Goal: Information Seeking & Learning: Learn about a topic

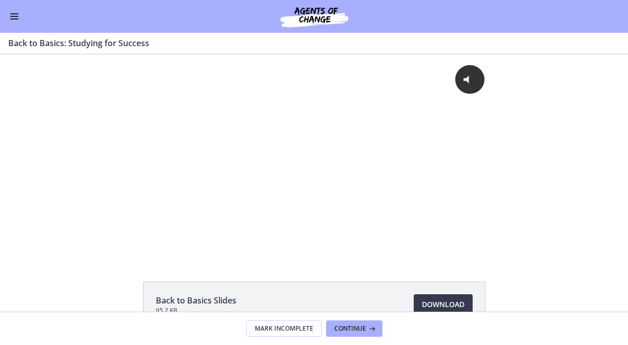
click at [14, 18] on span "Enable menu" at bounding box center [14, 18] width 8 height 1
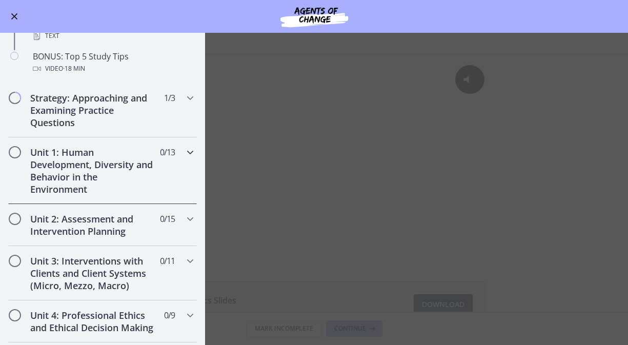
scroll to position [516, 0]
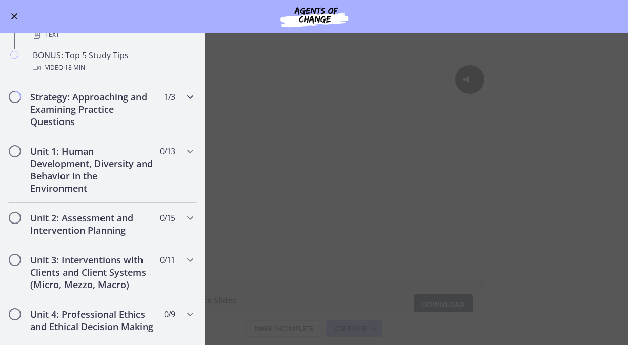
click at [84, 102] on h2 "Strategy: Approaching and Examining Practice Questions" at bounding box center [92, 109] width 125 height 37
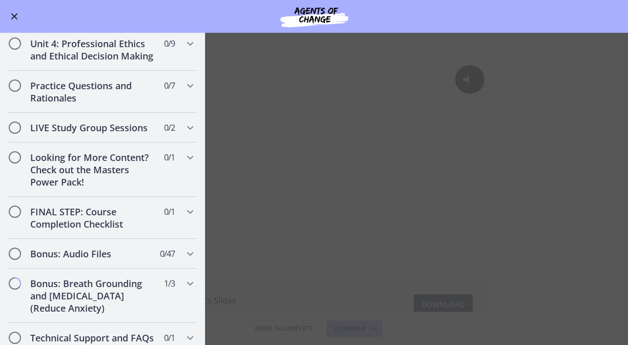
scroll to position [431, 0]
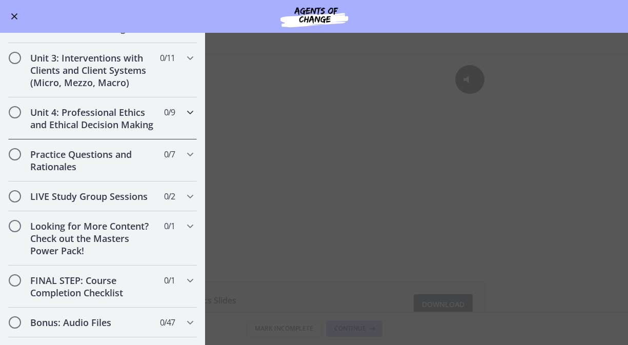
click at [84, 109] on h2 "Unit 4: Professional Ethics and Ethical Decision Making" at bounding box center [92, 118] width 125 height 25
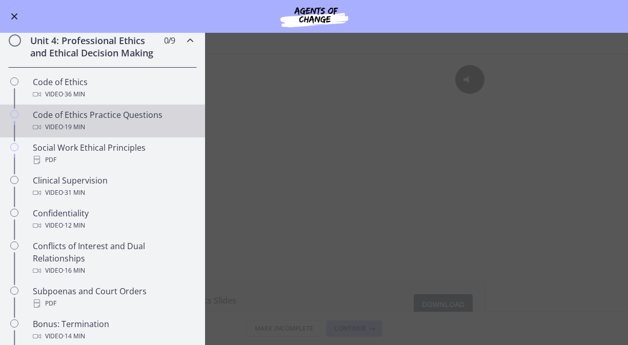
scroll to position [386, 0]
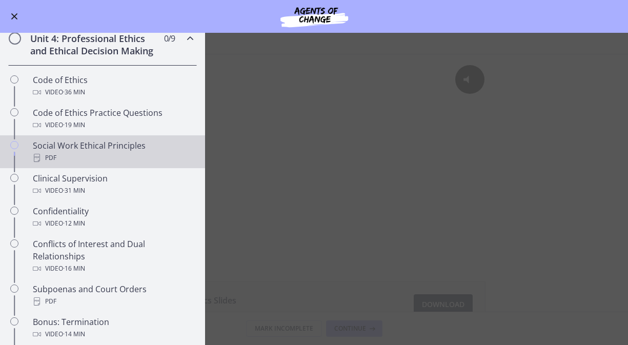
click at [90, 155] on div "PDF" at bounding box center [113, 158] width 160 height 12
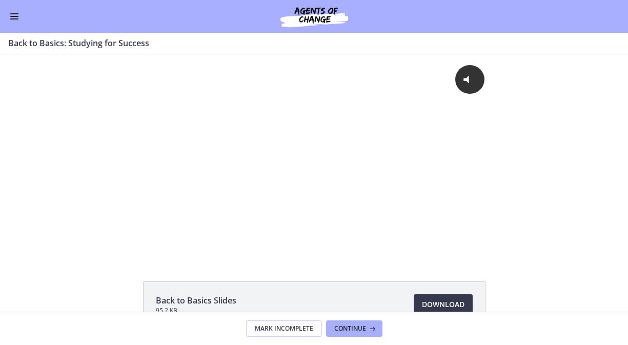
click at [10, 17] on button "Enable menu" at bounding box center [14, 16] width 12 height 12
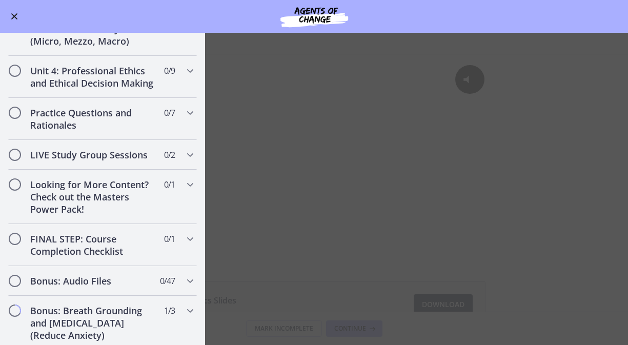
scroll to position [764, 0]
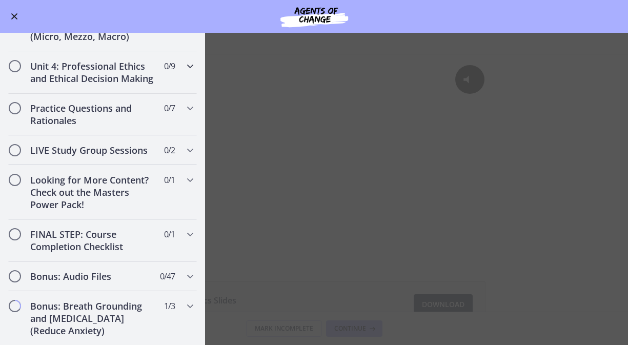
click at [100, 79] on h2 "Unit 4: Professional Ethics and Ethical Decision Making" at bounding box center [92, 72] width 125 height 25
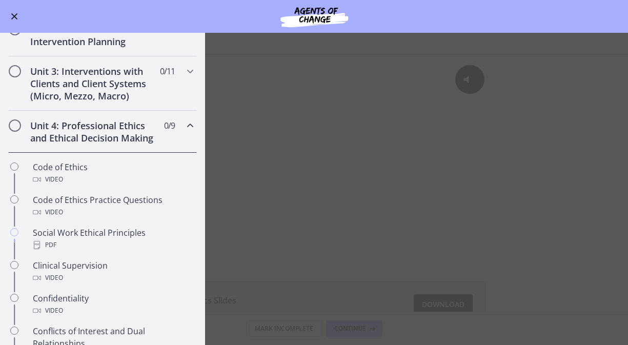
scroll to position [358, 0]
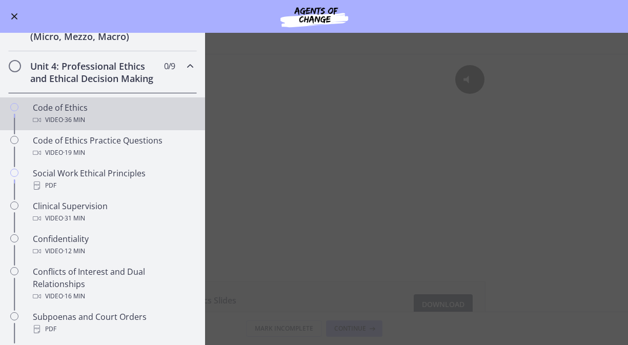
click at [88, 108] on div "Code of Ethics Video · 36 min" at bounding box center [113, 113] width 160 height 25
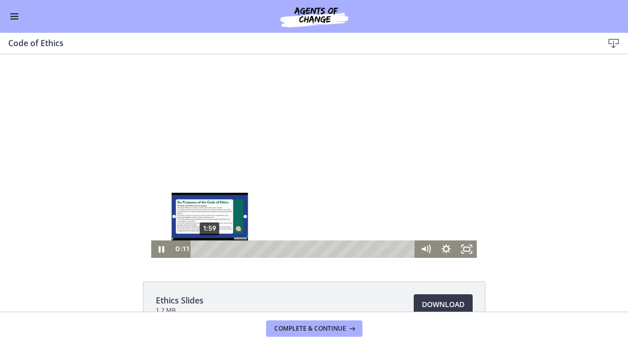
click at [210, 248] on div "1:59" at bounding box center [304, 248] width 213 height 17
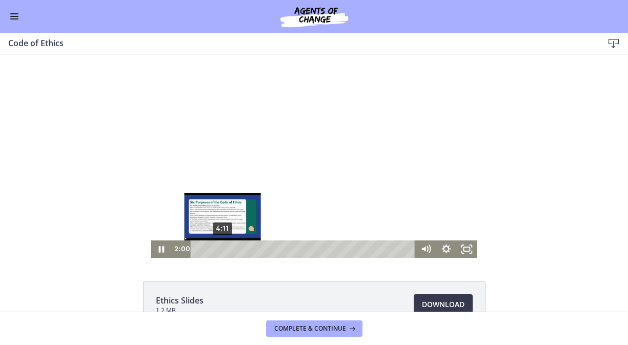
click at [222, 249] on div "4:11" at bounding box center [304, 248] width 213 height 17
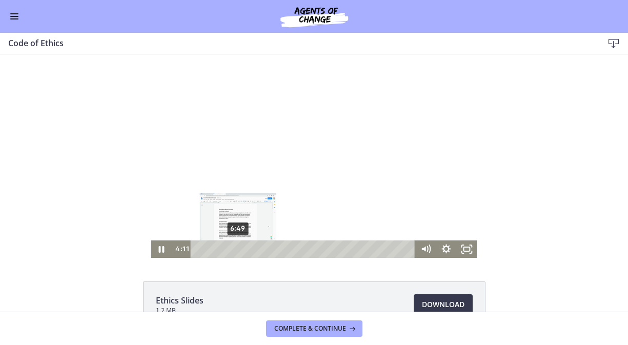
click at [238, 249] on div "6:49" at bounding box center [304, 248] width 213 height 17
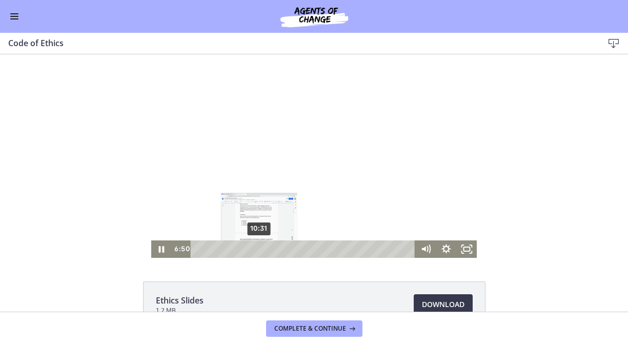
click at [259, 249] on div "10:31" at bounding box center [304, 248] width 213 height 17
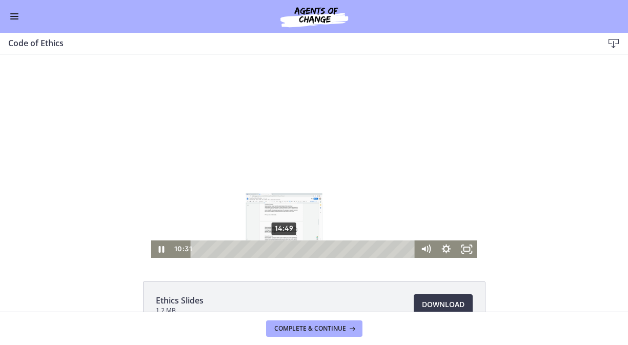
click at [284, 248] on div "14:49" at bounding box center [304, 248] width 213 height 17
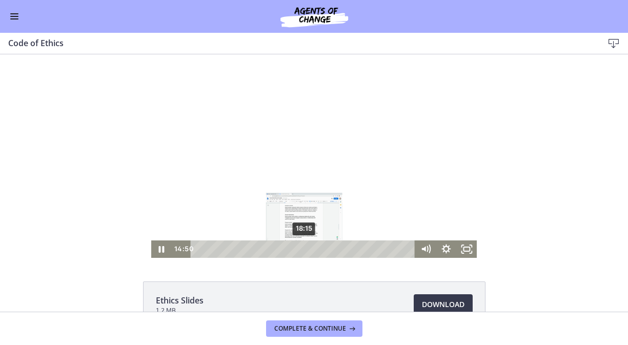
click at [304, 247] on div "18:15" at bounding box center [304, 248] width 213 height 17
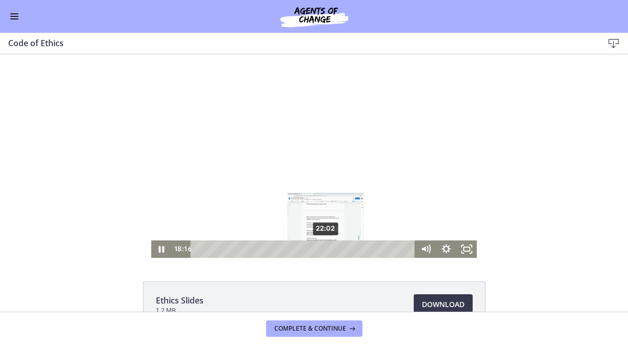
click at [326, 247] on div "22:02" at bounding box center [304, 248] width 213 height 17
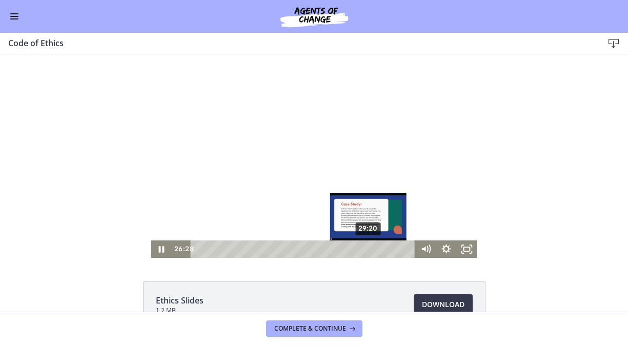
click at [369, 247] on div "29:20" at bounding box center [304, 248] width 213 height 17
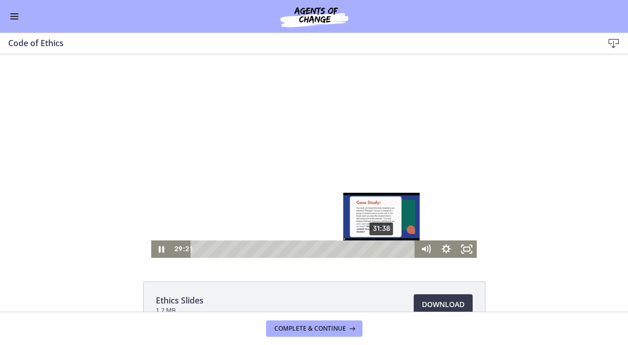
click at [382, 247] on div "31:38" at bounding box center [304, 248] width 213 height 17
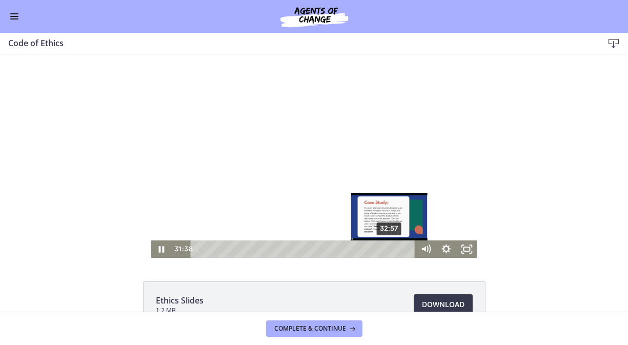
click at [390, 247] on div "32:57" at bounding box center [304, 248] width 213 height 17
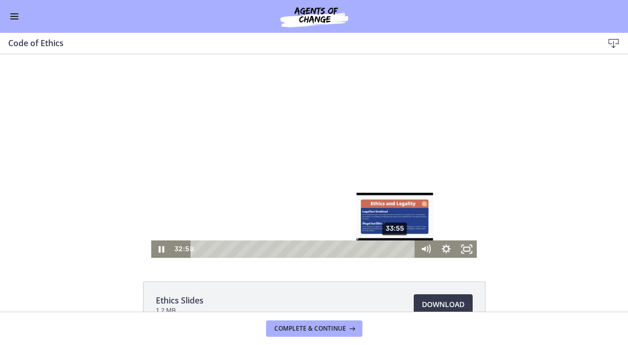
click at [396, 248] on div "33:55" at bounding box center [304, 248] width 213 height 17
click at [403, 247] on div "35:14" at bounding box center [304, 248] width 213 height 17
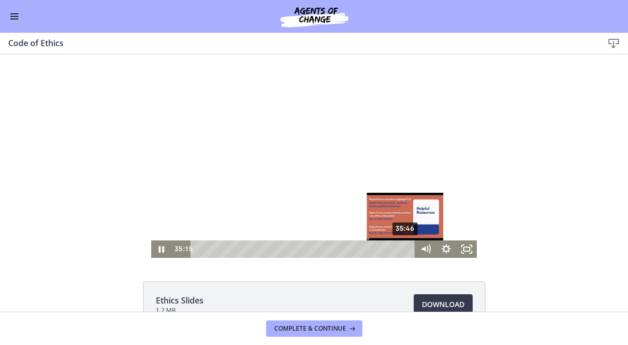
click at [406, 247] on div "35:46" at bounding box center [304, 248] width 213 height 17
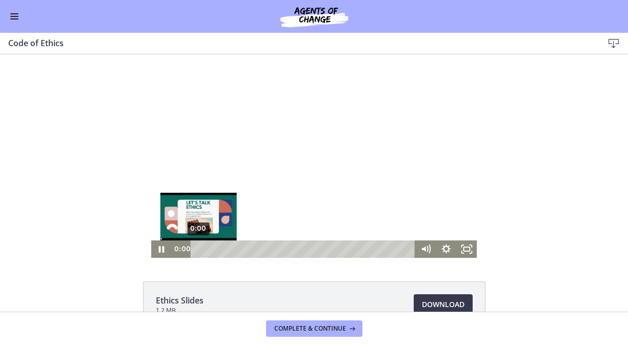
click at [198, 243] on div "0:00" at bounding box center [304, 248] width 213 height 17
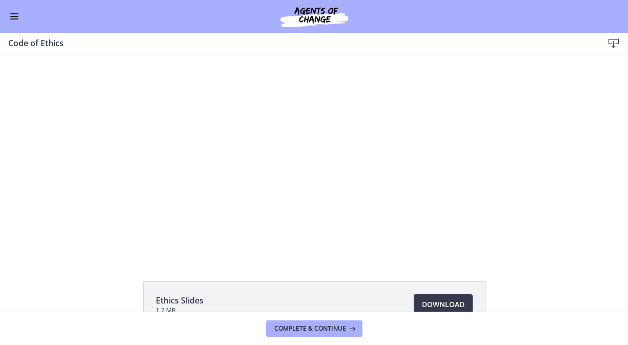
click at [11, 14] on span "Enable menu" at bounding box center [14, 13] width 8 height 1
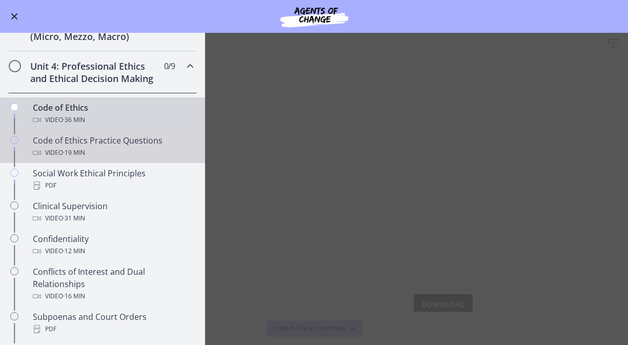
click at [66, 139] on div "Code of Ethics Practice Questions Video · 19 min" at bounding box center [113, 146] width 160 height 25
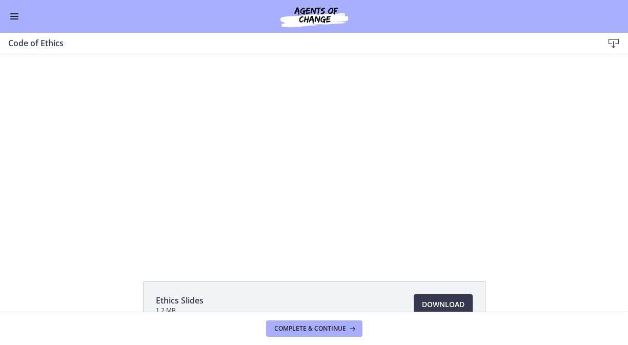
click at [14, 14] on button "Enable menu" at bounding box center [14, 16] width 12 height 12
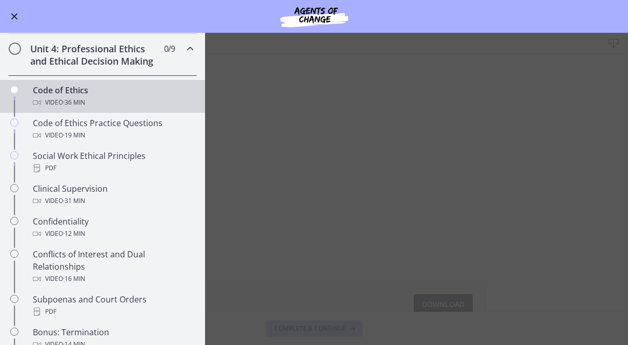
scroll to position [373, 0]
